Goal: Navigation & Orientation: Find specific page/section

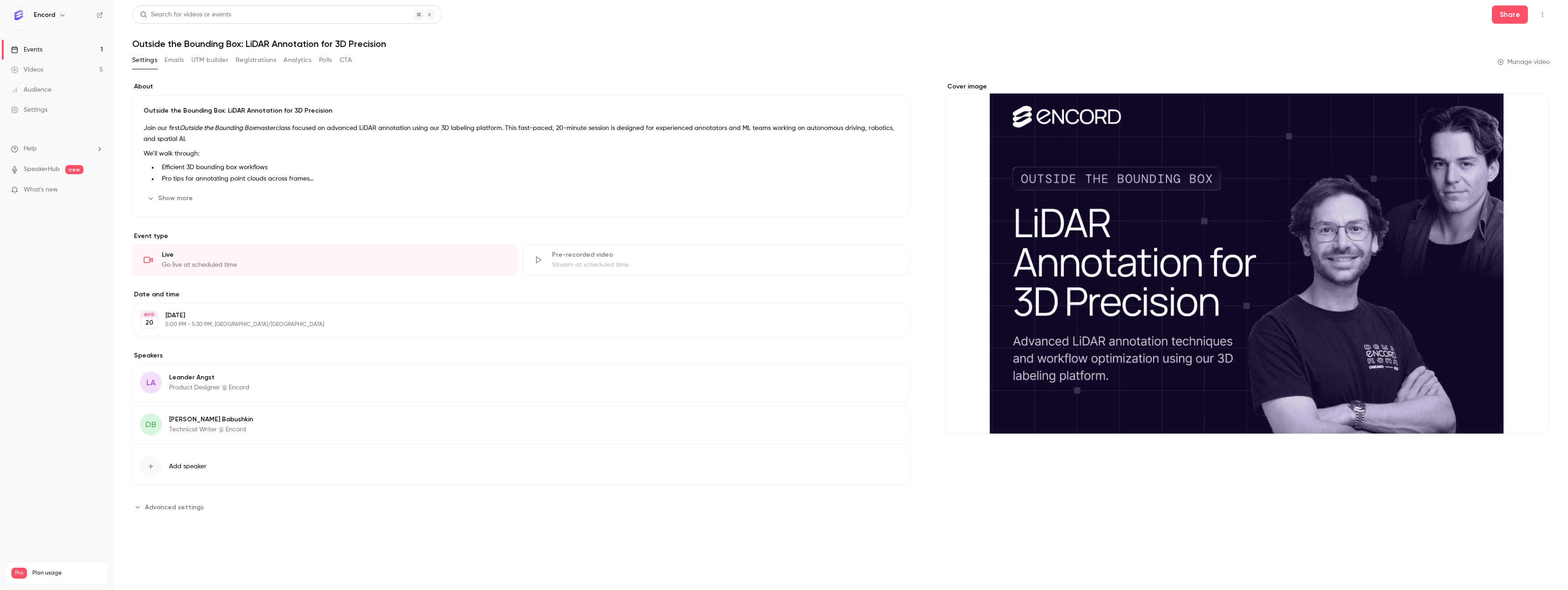
click at [40, 49] on div "Events" at bounding box center [27, 49] width 32 height 9
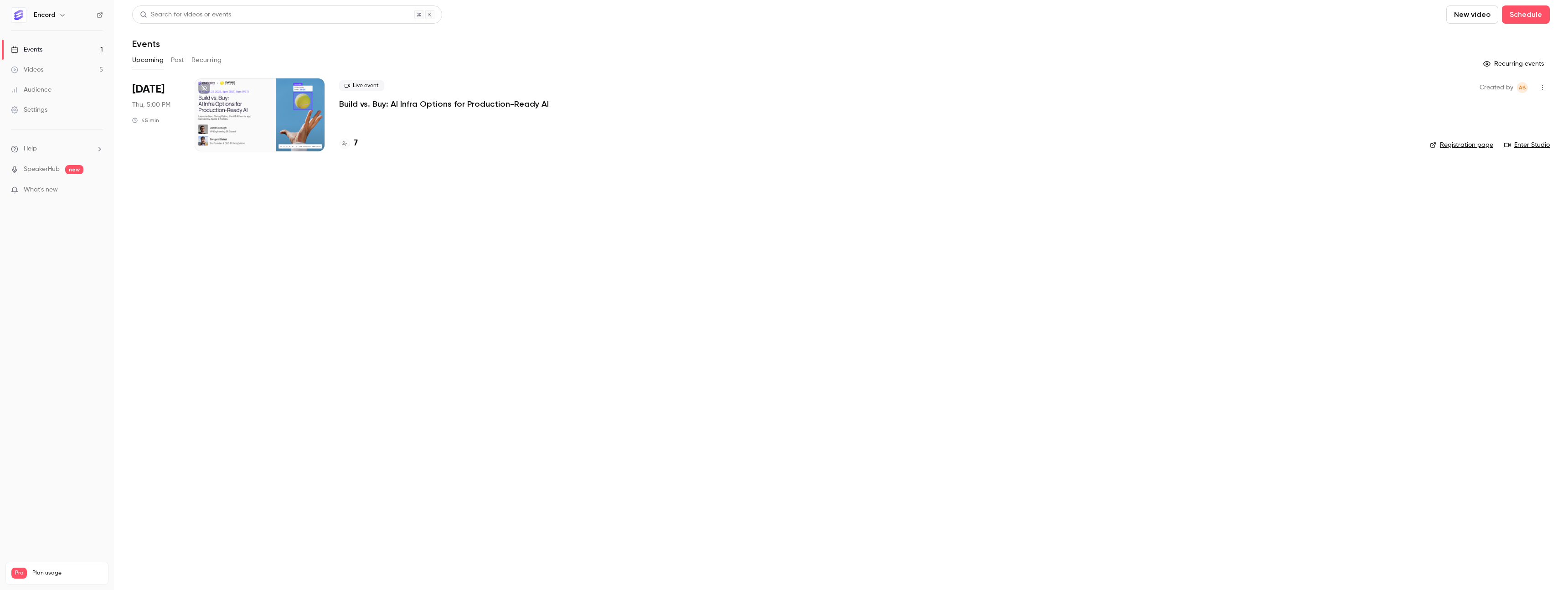
click at [254, 115] on div at bounding box center [259, 115] width 130 height 73
drag, startPoint x: 388, startPoint y: 95, endPoint x: 389, endPoint y: 106, distance: 11.0
click at [388, 95] on div "Live event Build vs. Buy: AI Infra Options for Production-Ready AI" at bounding box center [877, 95] width 1076 height 29
click at [389, 106] on p "Build vs. Buy: AI Infra Options for Production-Ready AI" at bounding box center [444, 104] width 209 height 11
